Goal: Task Accomplishment & Management: Complete application form

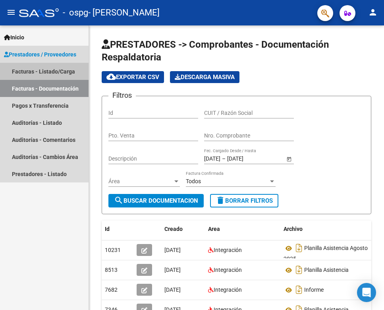
click at [64, 70] on link "Facturas - Listado/Carga" at bounding box center [44, 71] width 89 height 17
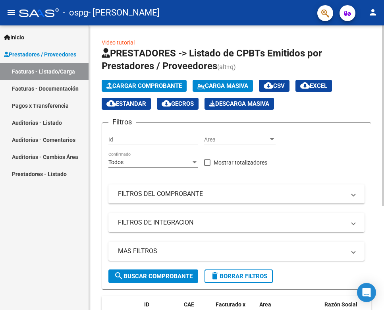
click at [156, 85] on span "Cargar Comprobante" at bounding box center [143, 85] width 75 height 7
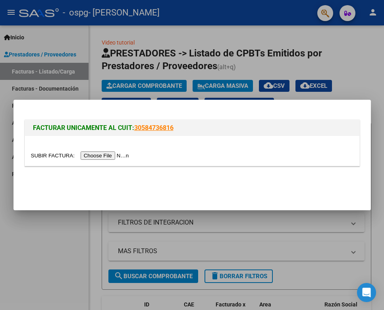
click at [70, 48] on div at bounding box center [192, 155] width 384 height 310
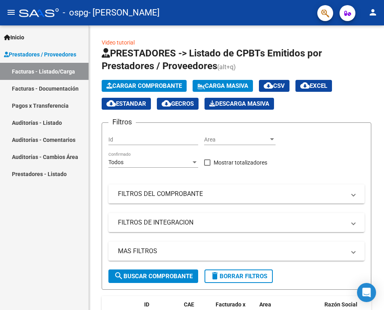
click at [70, 55] on span "Prestadores / Proveedores" at bounding box center [40, 54] width 72 height 9
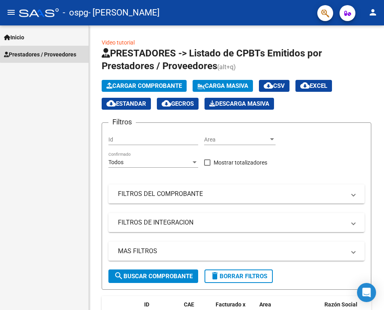
click at [68, 54] on span "Prestadores / Proveedores" at bounding box center [40, 54] width 72 height 9
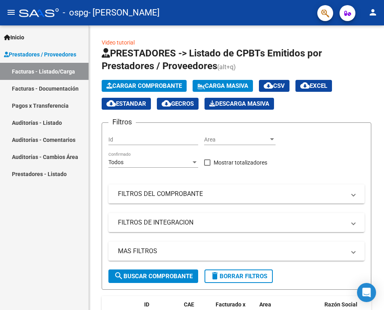
click at [62, 88] on link "Facturas - Documentación" at bounding box center [44, 88] width 89 height 17
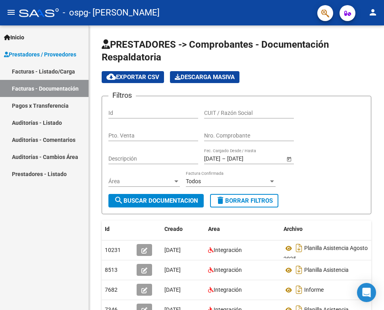
click at [63, 69] on link "Facturas - Listado/Carga" at bounding box center [44, 71] width 89 height 17
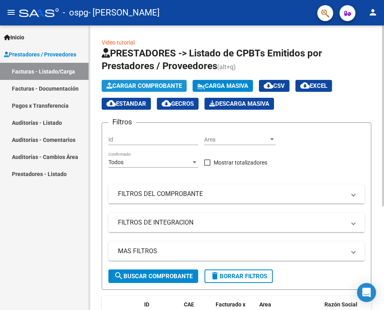
click at [163, 86] on span "Cargar Comprobante" at bounding box center [143, 85] width 75 height 7
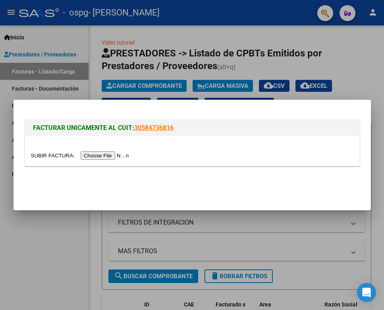
click at [98, 154] on input "file" at bounding box center [81, 155] width 100 height 8
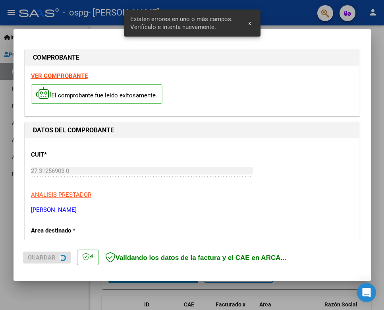
scroll to position [160, 0]
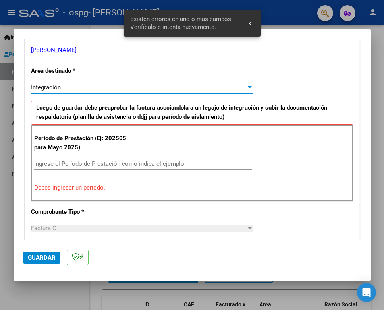
click at [251, 86] on div at bounding box center [250, 87] width 4 height 2
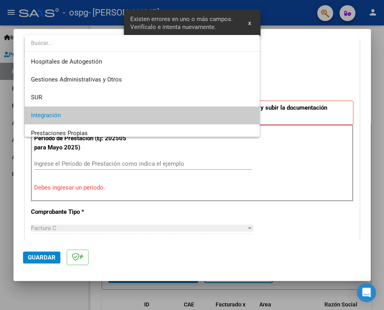
scroll to position [29, 0]
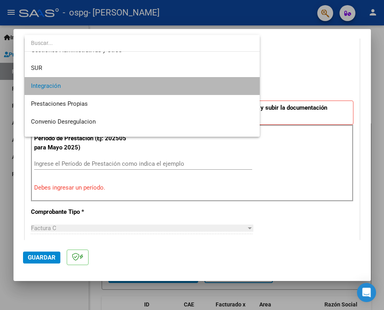
click at [232, 87] on span "Integración" at bounding box center [142, 86] width 222 height 18
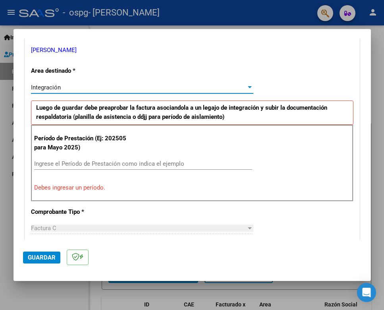
click at [165, 163] on input "Ingrese el Período de Prestación como indica el ejemplo" at bounding box center [143, 163] width 218 height 7
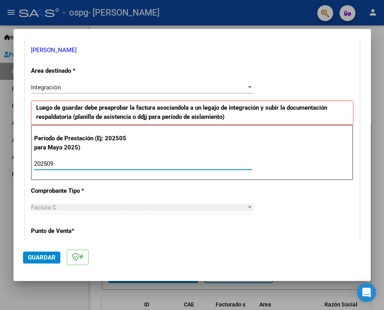
type input "202509"
click at [188, 204] on div "Factura C" at bounding box center [138, 207] width 215 height 7
click at [203, 209] on div "Factura C Seleccionar Tipo" at bounding box center [142, 207] width 222 height 12
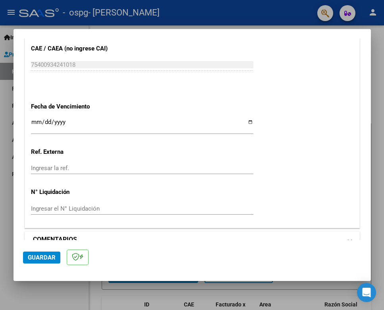
scroll to position [508, 0]
click at [49, 255] on span "Guardar" at bounding box center [42, 257] width 28 height 7
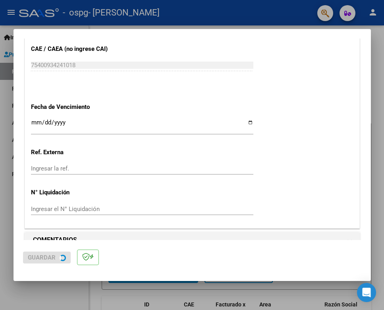
scroll to position [0, 0]
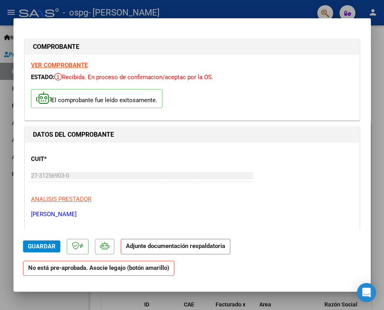
click at [139, 247] on strong "Adjunte documentación respaldatoria" at bounding box center [175, 245] width 99 height 7
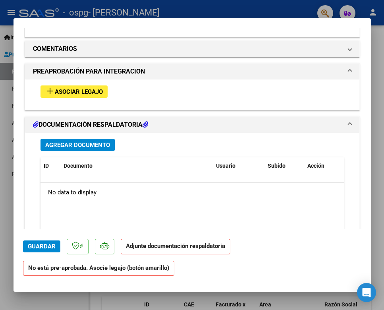
scroll to position [681, 0]
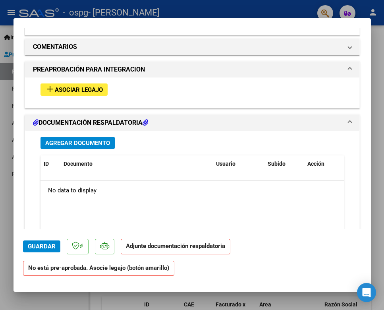
click at [101, 139] on span "Agregar Documento" at bounding box center [77, 142] width 65 height 7
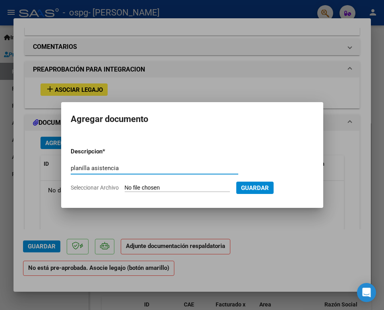
type input "planilla asistencia"
click at [269, 187] on span "Guardar" at bounding box center [255, 187] width 28 height 7
click at [189, 191] on input "Seleccionar Archivo" at bounding box center [177, 188] width 105 height 8
type input "C:\fakepath\[PERSON_NAME] planilla sept.pdf"
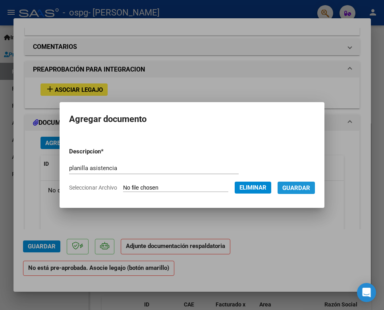
click at [310, 189] on span "Guardar" at bounding box center [296, 187] width 28 height 7
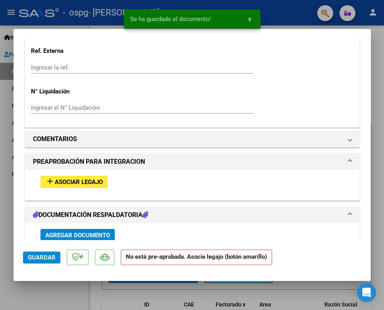
scroll to position [597, 0]
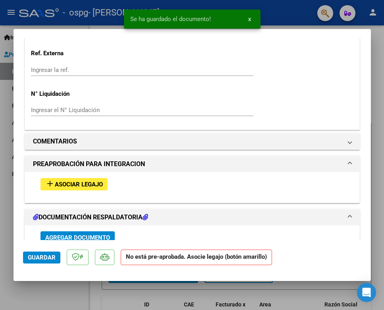
click at [80, 181] on span "Asociar Legajo" at bounding box center [79, 184] width 48 height 7
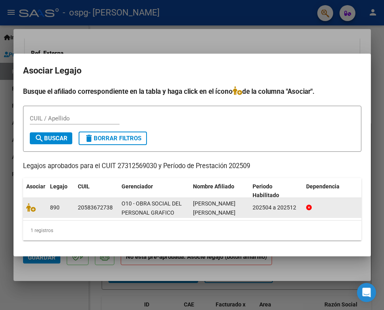
click at [78, 211] on div "20583672738" at bounding box center [95, 207] width 35 height 9
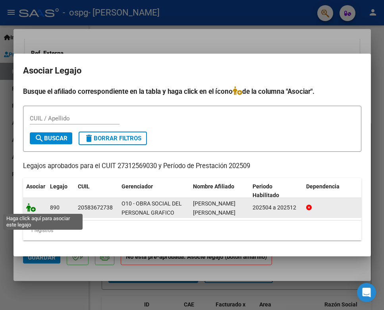
click at [35, 209] on icon at bounding box center [31, 207] width 10 height 9
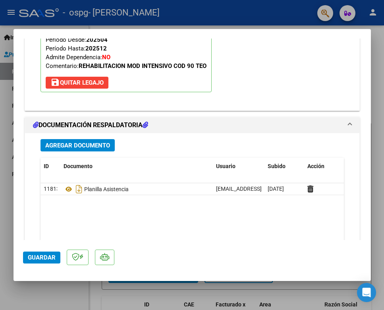
scroll to position [811, 0]
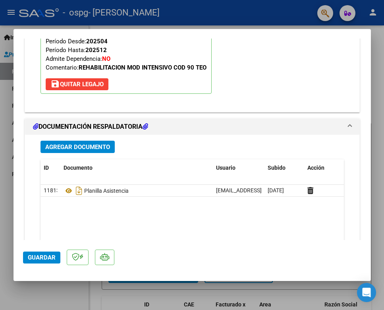
click at [35, 260] on span "Guardar" at bounding box center [42, 257] width 28 height 7
click at [49, 257] on span "Guardar" at bounding box center [42, 257] width 28 height 7
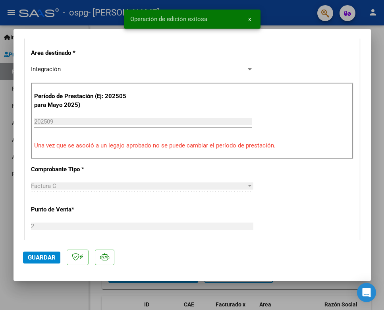
scroll to position [151, 0]
